Goal: Task Accomplishment & Management: Use online tool/utility

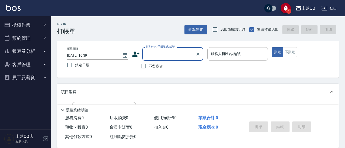
click at [46, 21] on button "櫃檯作業" at bounding box center [25, 24] width 47 height 13
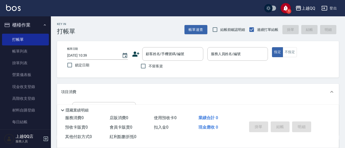
scroll to position [83, 0]
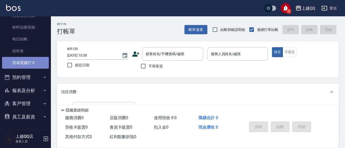
click at [31, 60] on link "現場電腦打卡" at bounding box center [25, 63] width 47 height 12
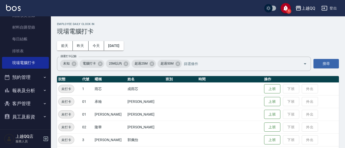
scroll to position [129, 0]
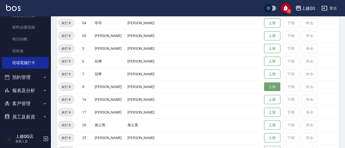
click at [268, 85] on button "上班" at bounding box center [272, 86] width 16 height 9
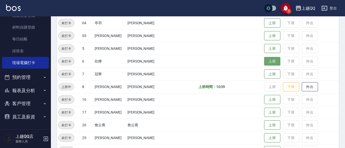
click at [265, 64] on button "上班" at bounding box center [272, 61] width 16 height 9
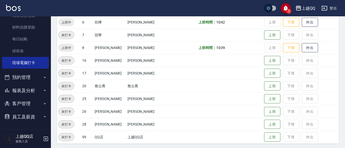
scroll to position [170, 0]
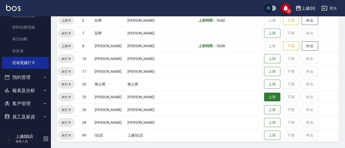
click at [270, 100] on button "上班" at bounding box center [272, 96] width 16 height 9
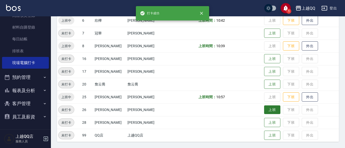
click at [265, 112] on button "上班" at bounding box center [272, 109] width 16 height 9
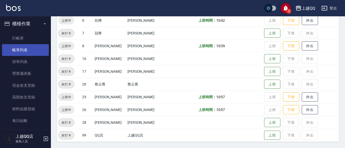
scroll to position [0, 0]
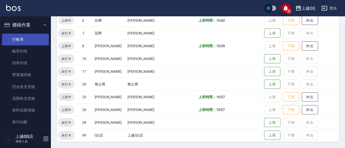
click at [15, 36] on link "打帳單" at bounding box center [25, 40] width 47 height 12
